Goal: Communication & Community: Answer question/provide support

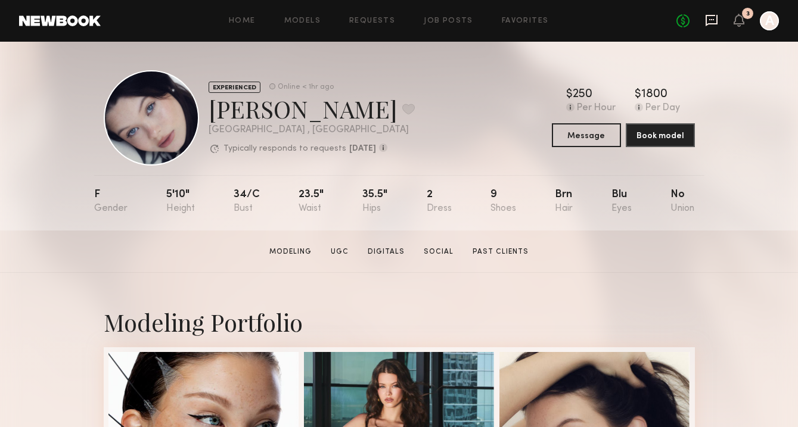
click at [711, 18] on icon at bounding box center [711, 20] width 13 height 13
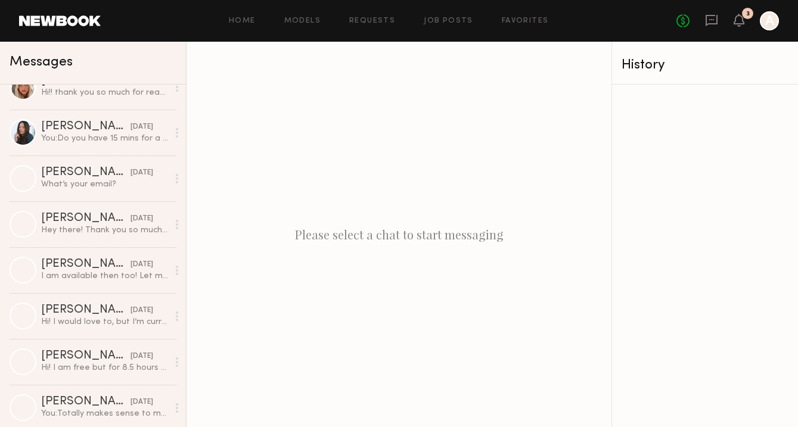
scroll to position [343, 0]
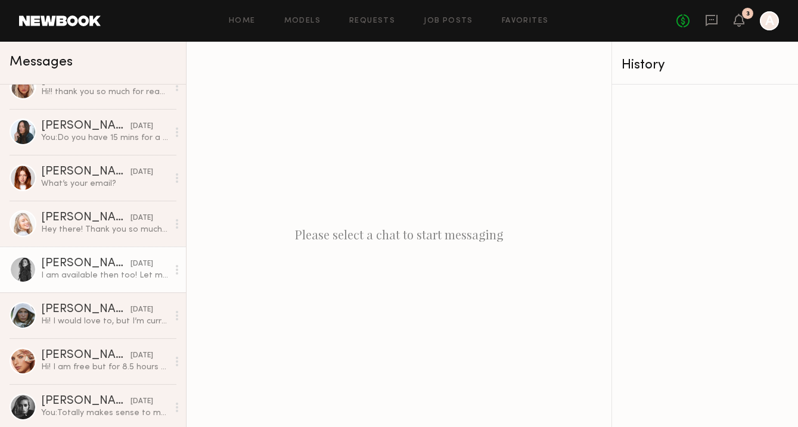
click at [126, 283] on link "[PERSON_NAME] [DATE] I am available then too! Let me know and thank you:)" at bounding box center [93, 270] width 186 height 46
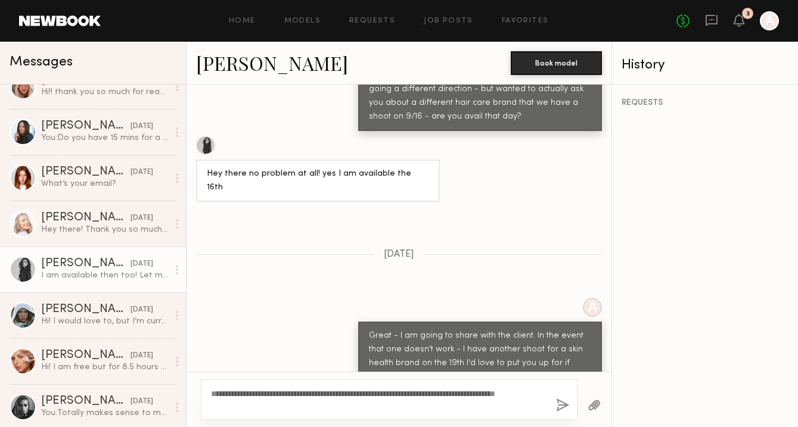
scroll to position [737, 0]
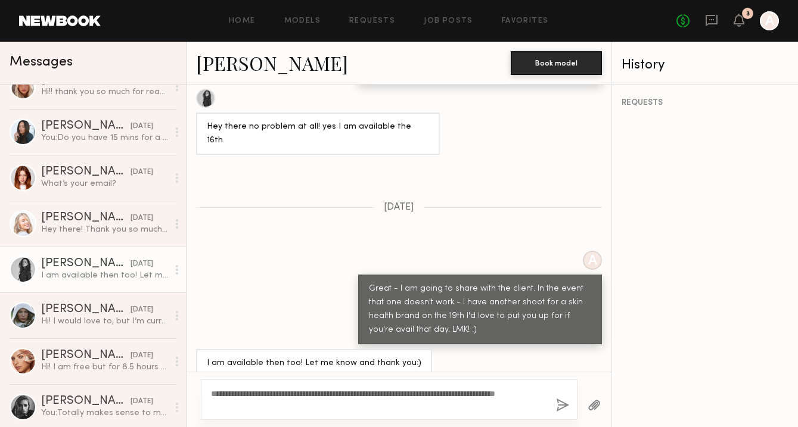
type textarea "**********"
click at [560, 411] on button "button" at bounding box center [562, 406] width 13 height 15
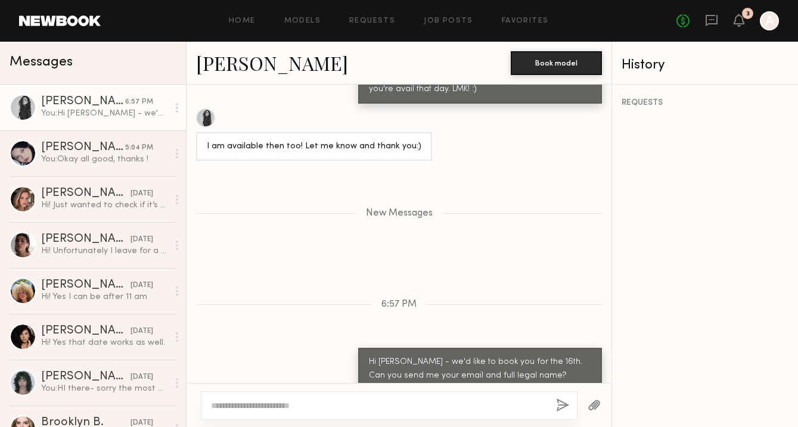
scroll to position [1053, 0]
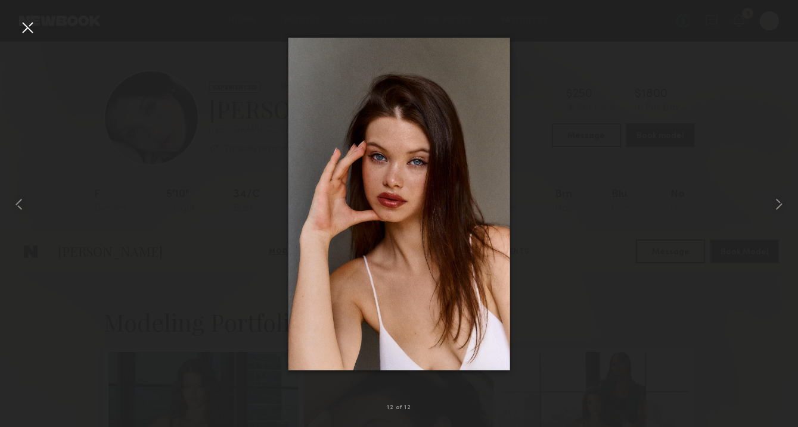
click at [37, 33] on div at bounding box center [399, 204] width 798 height 370
click at [33, 24] on div at bounding box center [27, 27] width 19 height 19
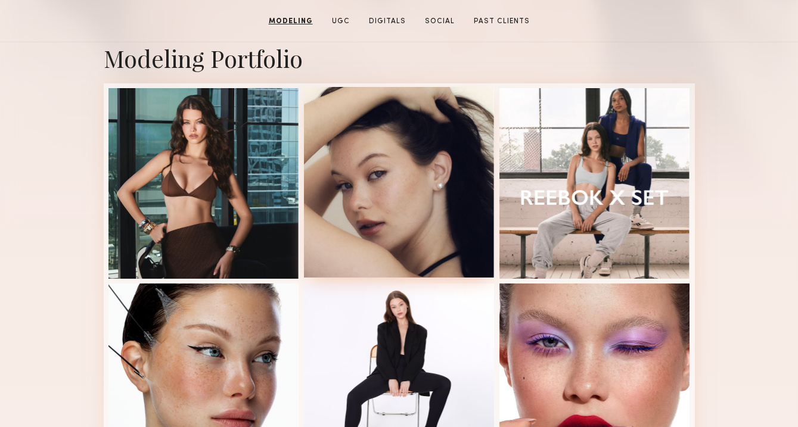
scroll to position [0, 0]
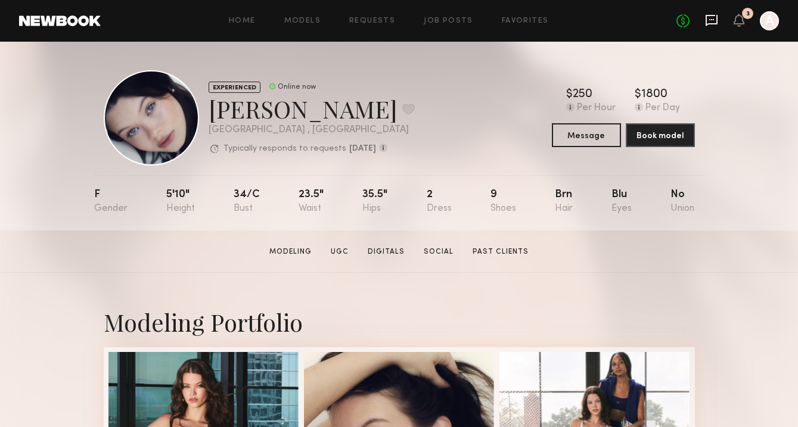
click at [711, 16] on icon at bounding box center [711, 20] width 13 height 13
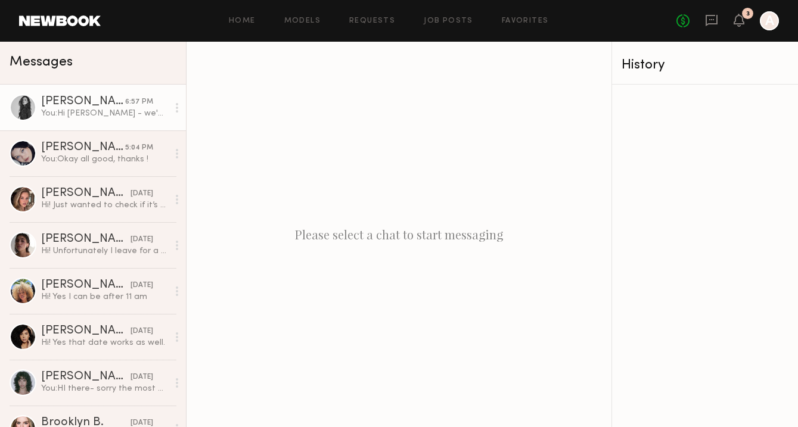
click at [102, 92] on link "[PERSON_NAME] 6:57 PM You: Hi [PERSON_NAME] - we'd like to book you for the 16t…" at bounding box center [93, 108] width 186 height 46
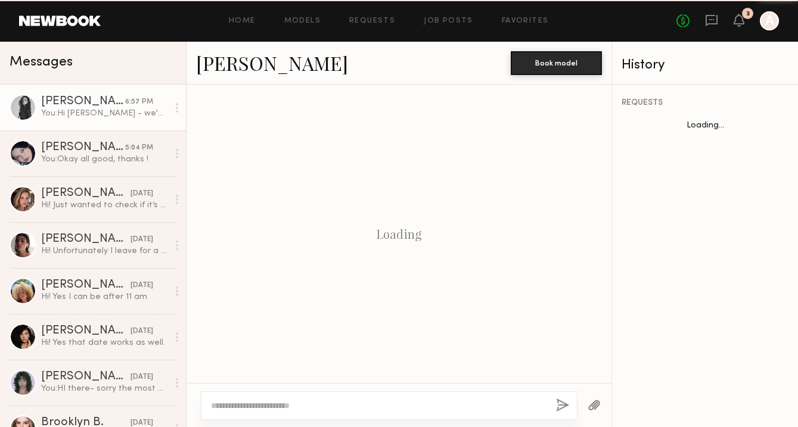
scroll to position [905, 0]
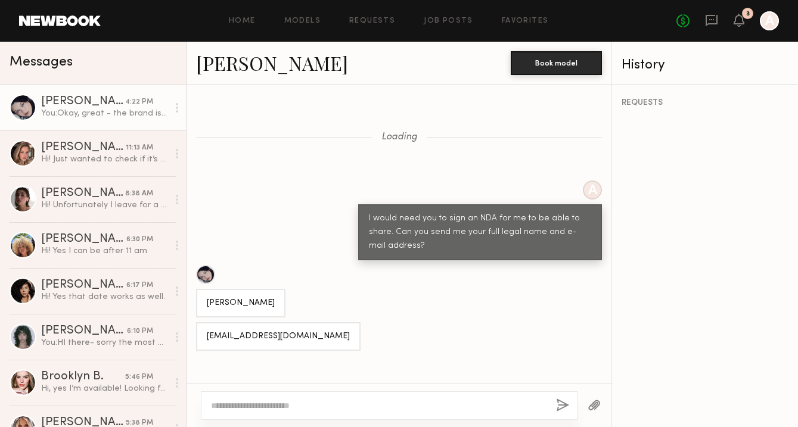
scroll to position [1328, 0]
